Goal: Task Accomplishment & Management: Complete application form

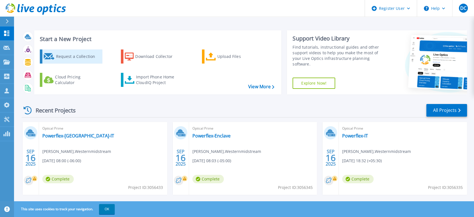
click at [69, 53] on div "Request a Collection" at bounding box center [78, 56] width 45 height 11
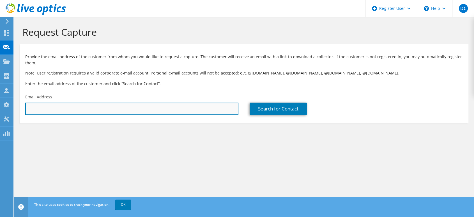
click at [72, 111] on input "text" at bounding box center [131, 108] width 213 height 12
type input "[EMAIL_ADDRESS][DOMAIN_NAME]"
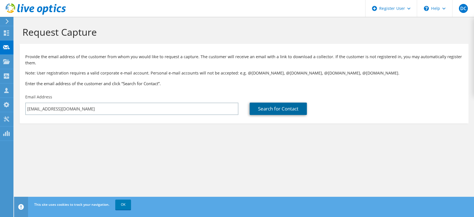
click at [277, 109] on link "Search for Contact" at bounding box center [278, 108] width 57 height 12
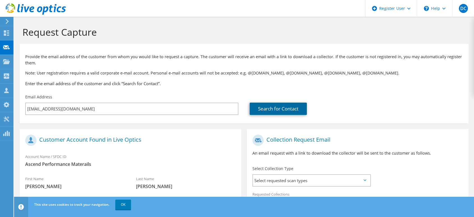
scroll to position [62, 0]
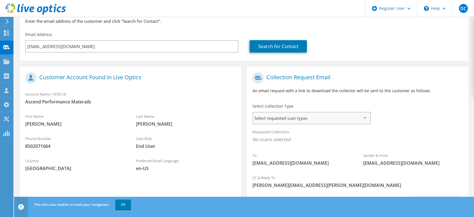
click at [364, 121] on span "Select requested scan types" at bounding box center [311, 117] width 117 height 11
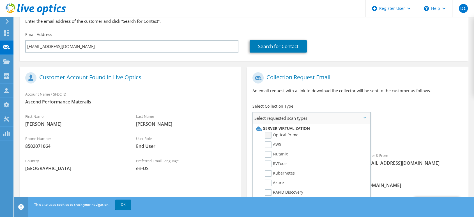
click at [268, 134] on label "Optical Prime" at bounding box center [282, 135] width 34 height 7
click at [0, 0] on input "Optical Prime" at bounding box center [0, 0] width 0 height 0
click at [405, 104] on div "To [EMAIL_ADDRESS][DOMAIN_NAME] Sender & From [EMAIL_ADDRESS][DOMAIN_NAME]" at bounding box center [358, 121] width 222 height 104
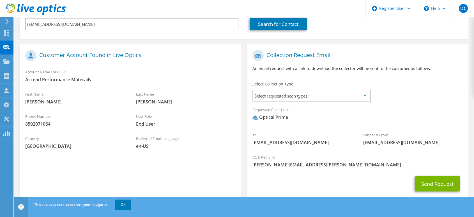
scroll to position [98, 0]
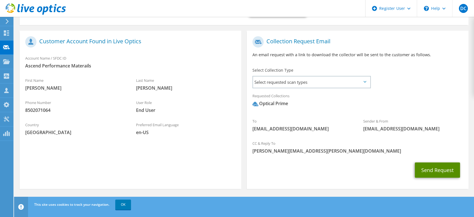
click at [435, 167] on button "Send Request" at bounding box center [437, 169] width 45 height 15
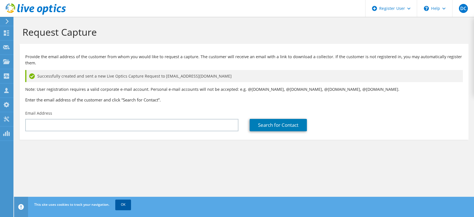
click at [121, 202] on link "OK" at bounding box center [123, 204] width 16 height 10
